Goal: Task Accomplishment & Management: Complete application form

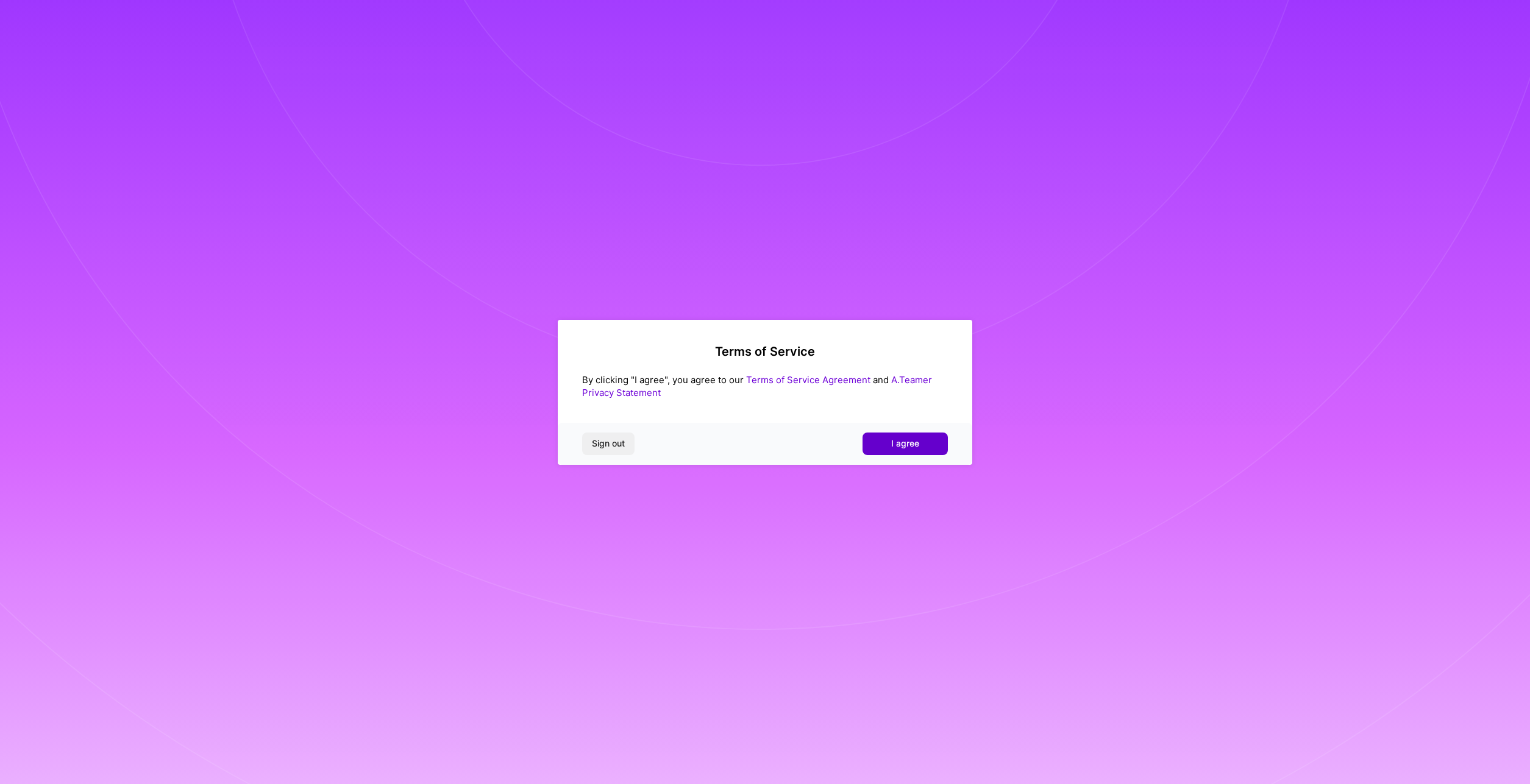
click at [917, 445] on span "I agree" at bounding box center [905, 444] width 28 height 12
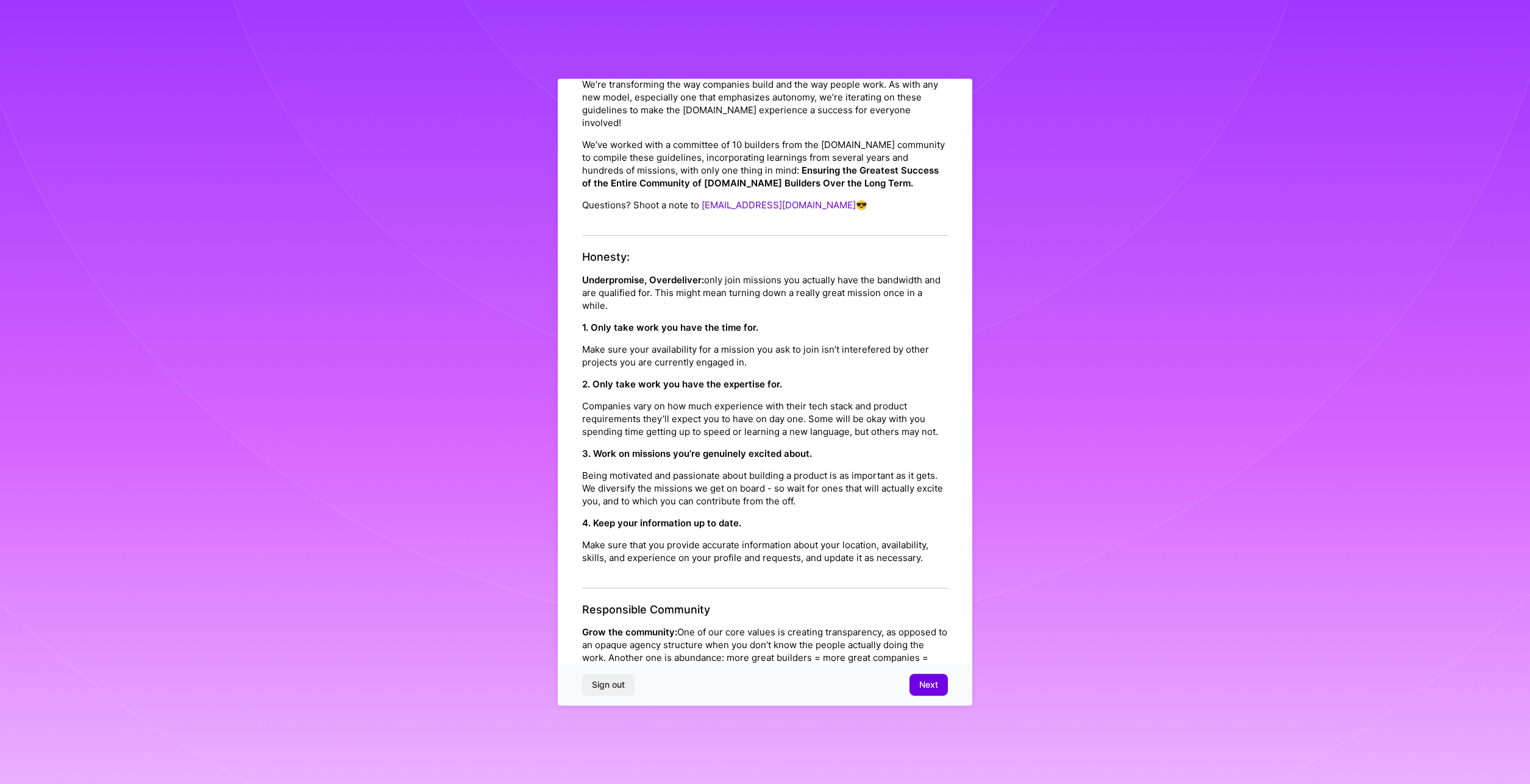
scroll to position [146, 0]
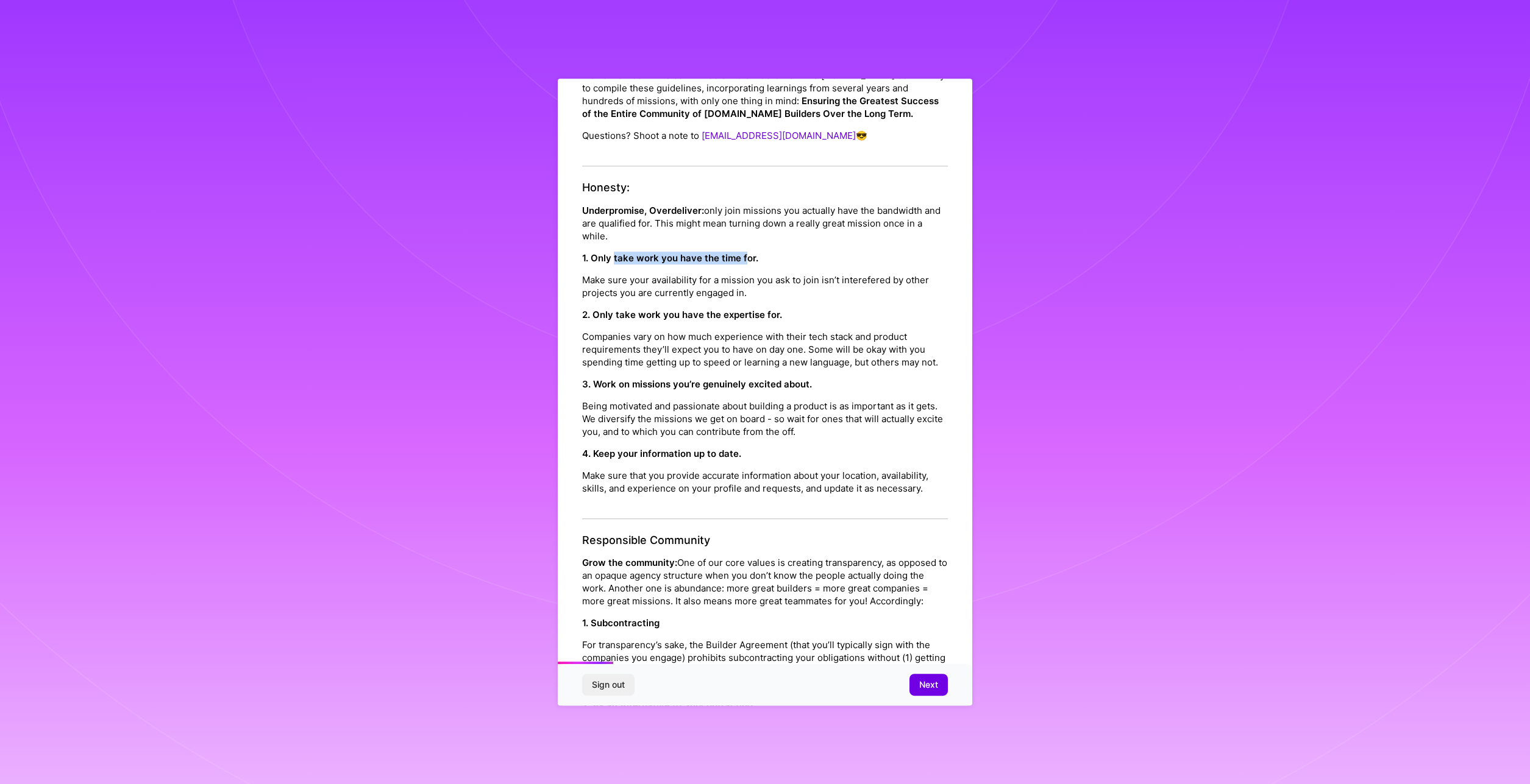
drag, startPoint x: 613, startPoint y: 258, endPoint x: 744, endPoint y: 258, distance: 131.0
click at [744, 258] on strong "1. Only take work you have the time for." at bounding box center [670, 258] width 176 height 12
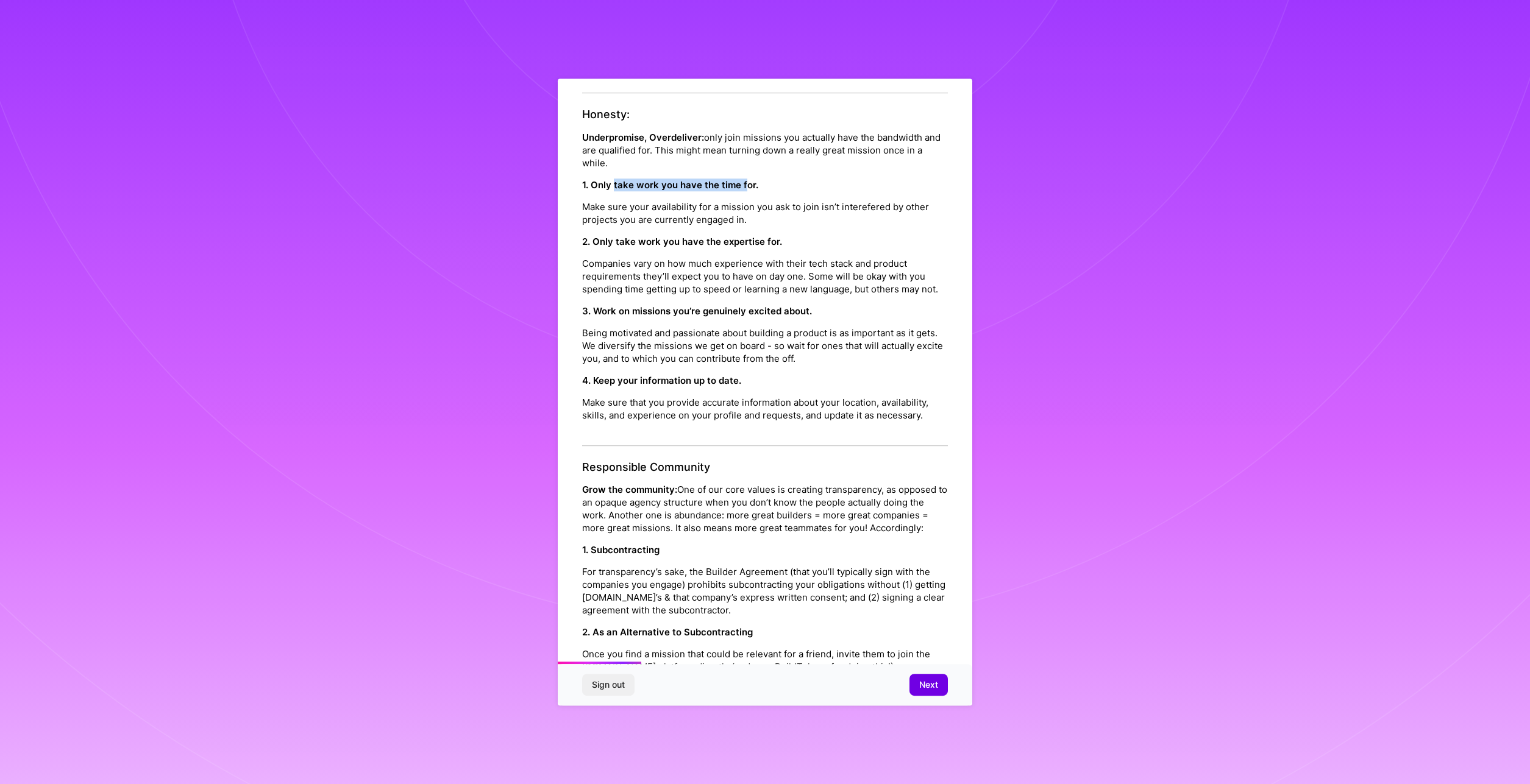
scroll to position [293, 0]
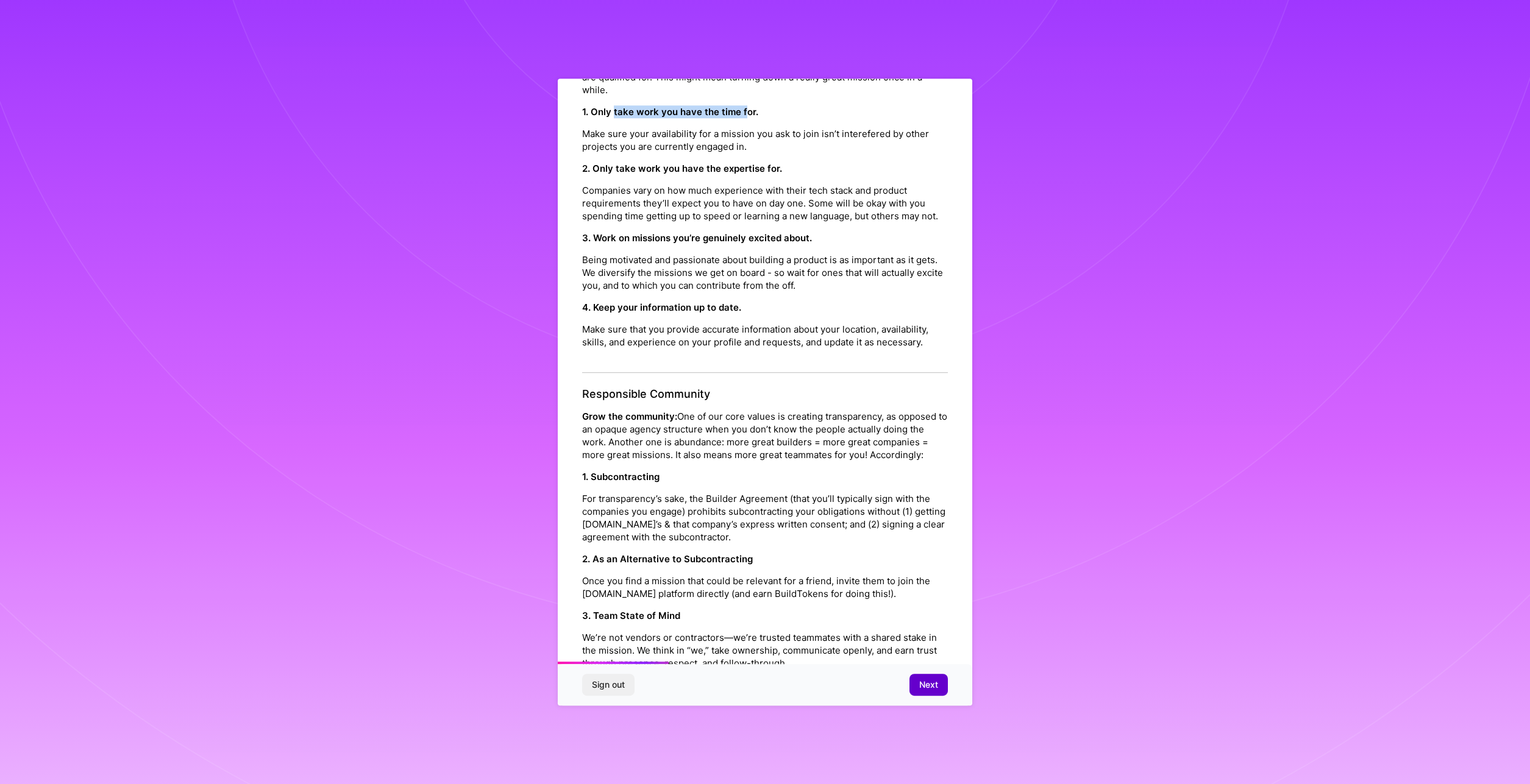
click at [927, 680] on span "Next" at bounding box center [929, 685] width 19 height 12
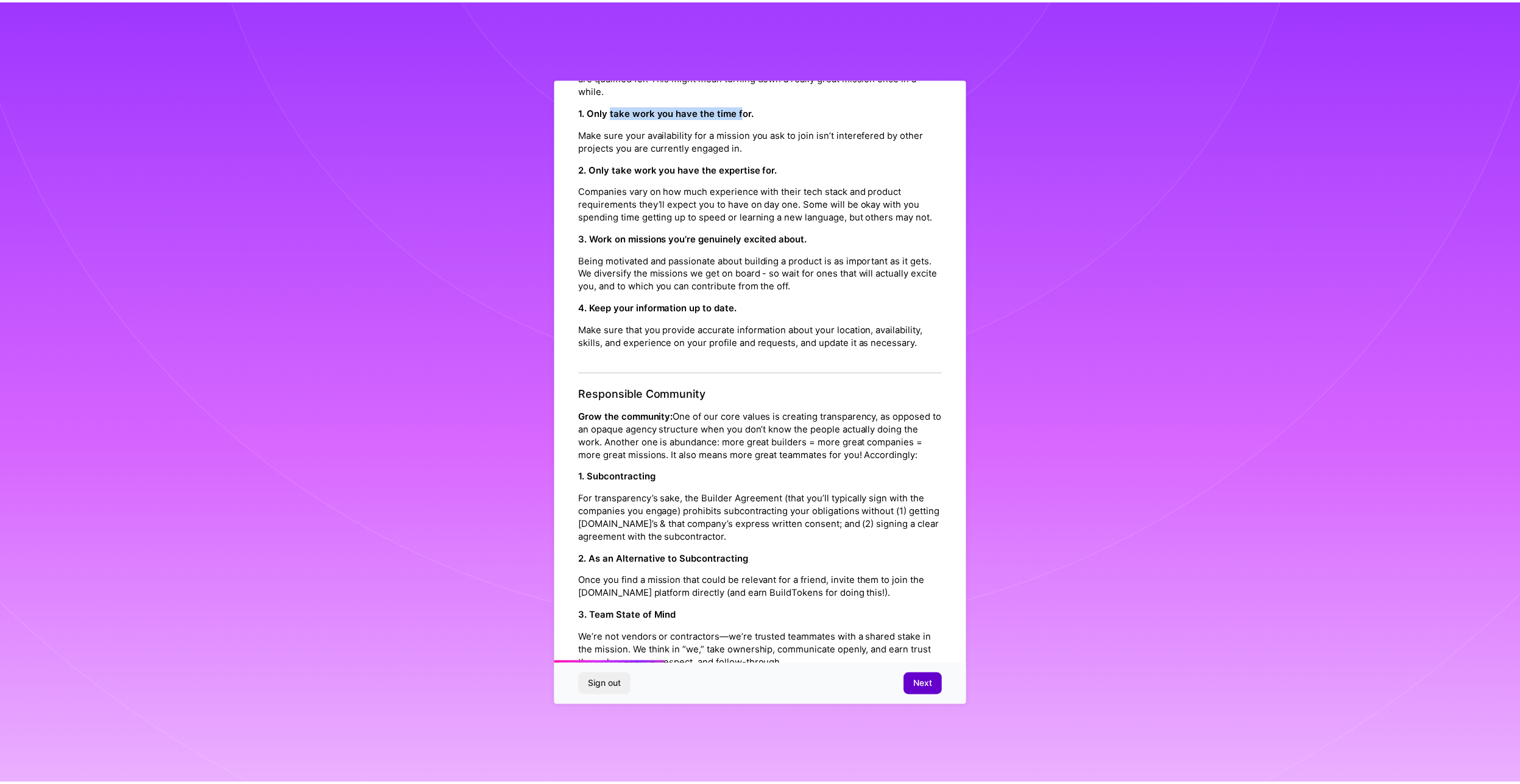
scroll to position [0, 0]
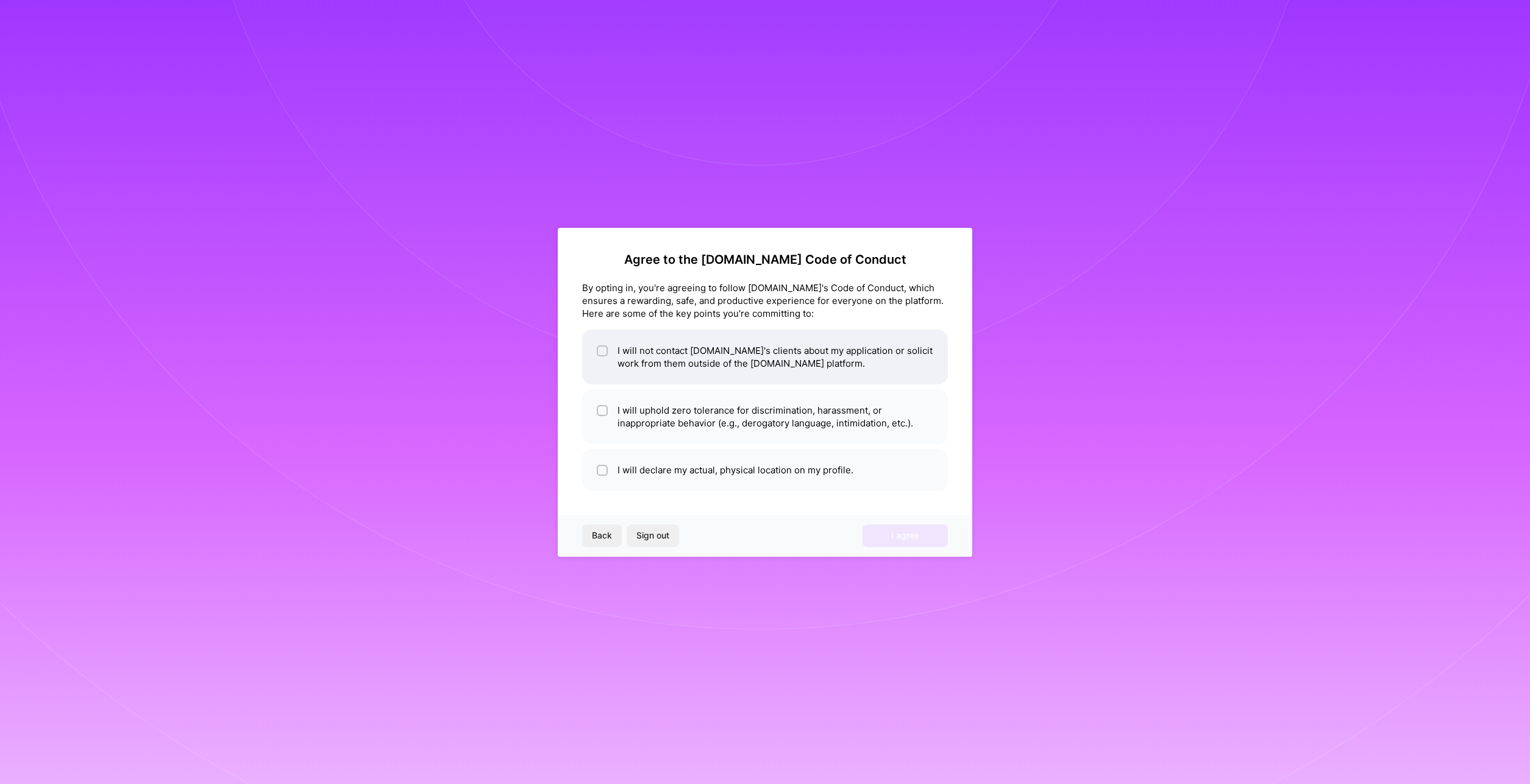
click at [600, 353] on input "checkbox" at bounding box center [603, 351] width 9 height 9
checkbox input "true"
click at [599, 408] on input "checkbox" at bounding box center [603, 411] width 9 height 9
checkbox input "true"
click at [604, 468] on input "checkbox" at bounding box center [603, 471] width 9 height 9
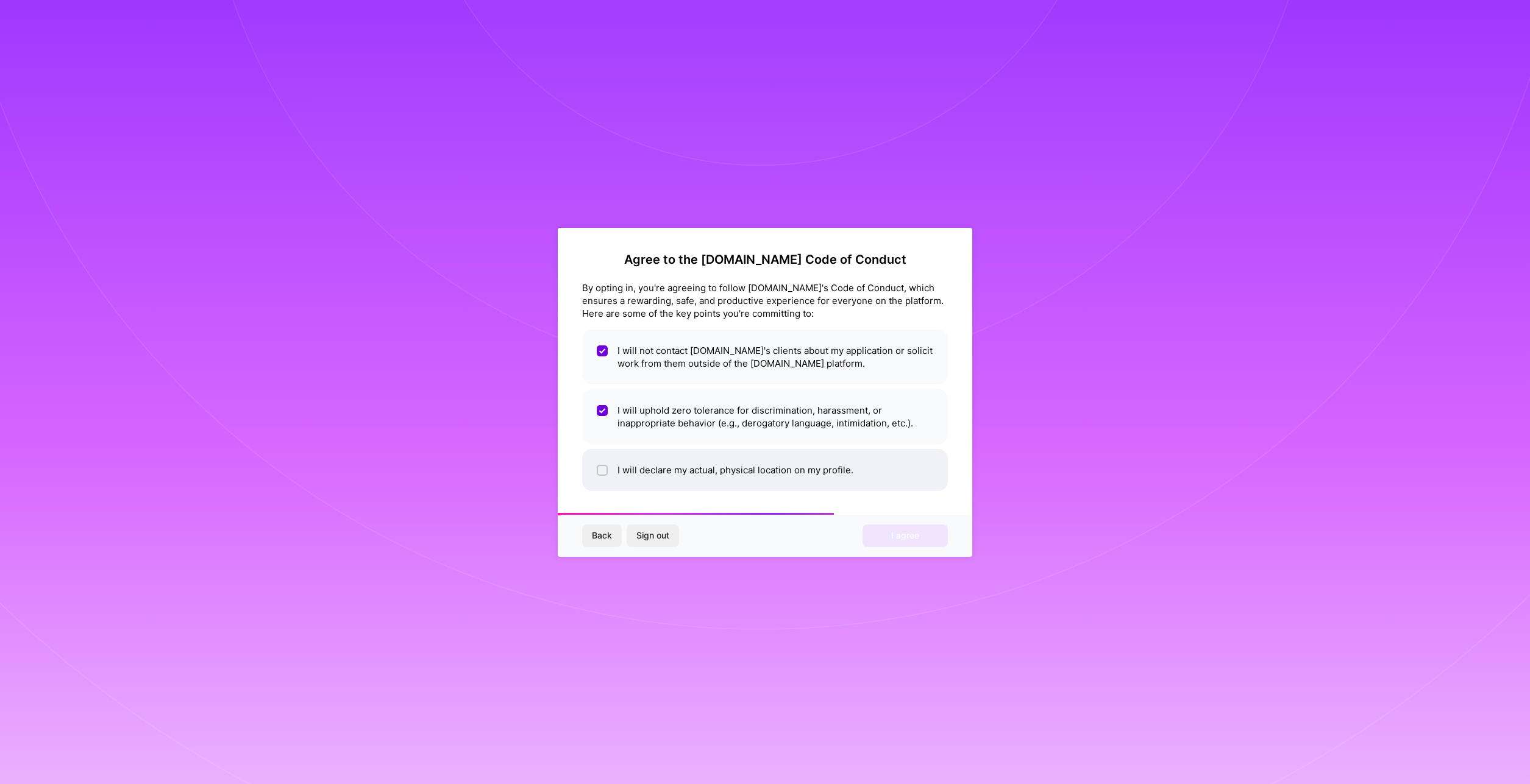
checkbox input "true"
click at [915, 534] on span "I agree" at bounding box center [905, 536] width 28 height 12
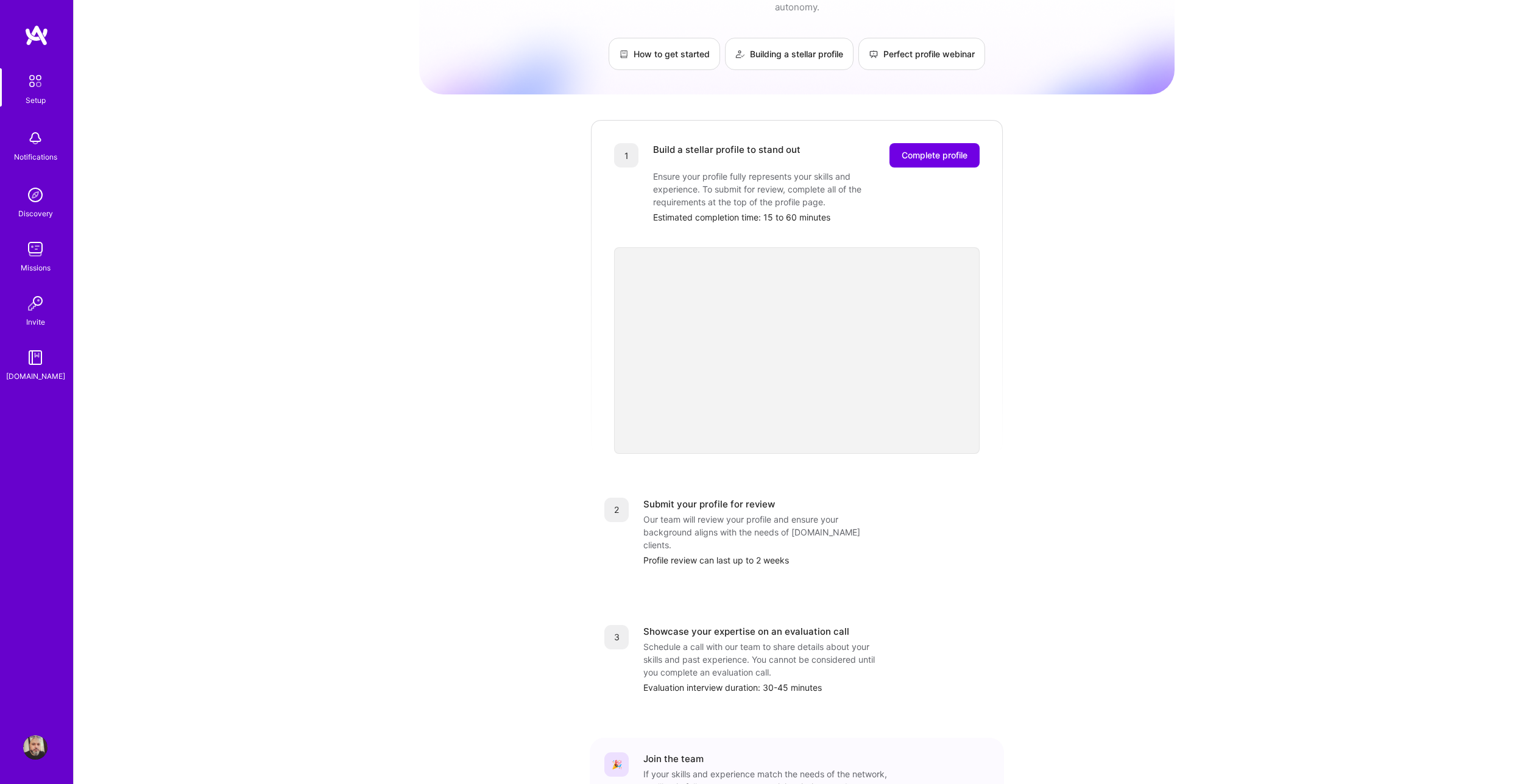
scroll to position [142, 0]
